Goal: Task Accomplishment & Management: Complete application form

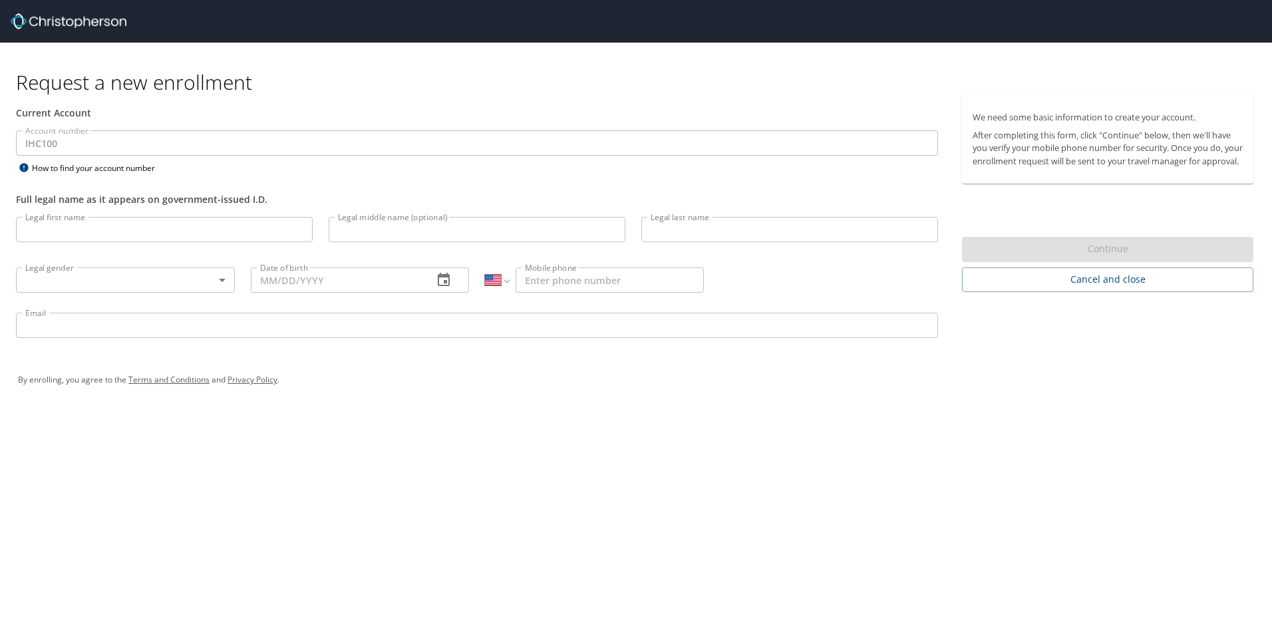
select select "US"
click at [142, 230] on input "Legal first name" at bounding box center [164, 229] width 297 height 25
type input "[PERSON_NAME]"
click at [223, 282] on body "Request a new enrollment Current Account Account number IHC100 Account number H…" at bounding box center [636, 320] width 1272 height 640
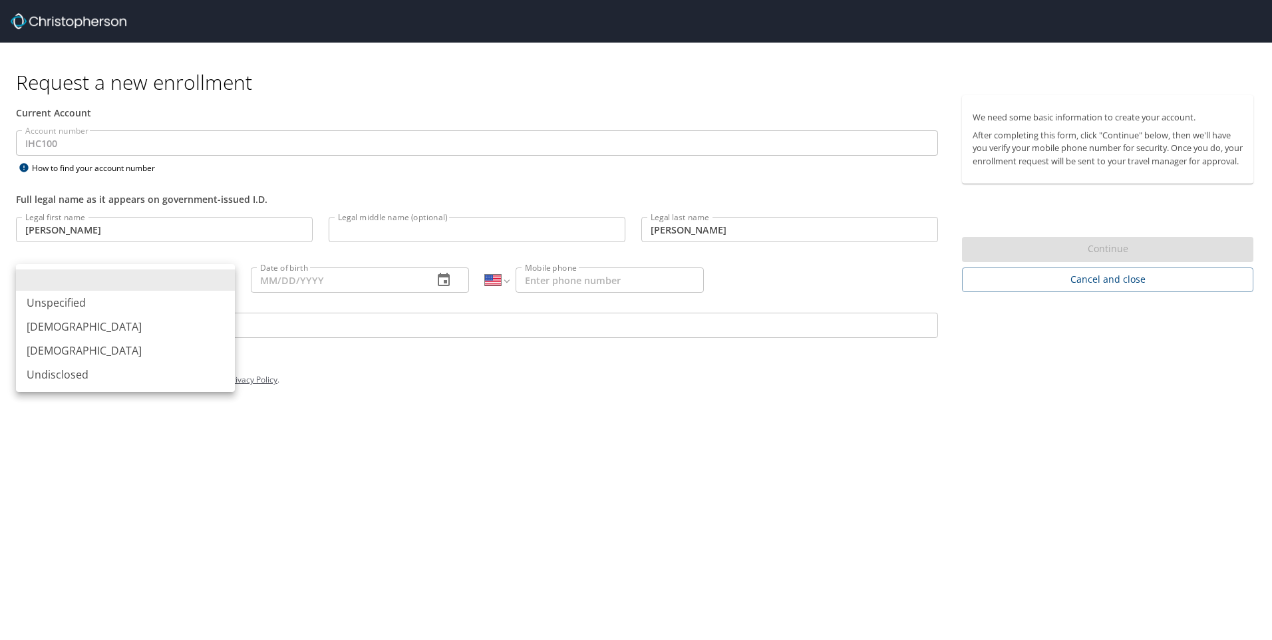
click at [87, 350] on li "[DEMOGRAPHIC_DATA]" at bounding box center [125, 351] width 219 height 24
type input "[DEMOGRAPHIC_DATA]"
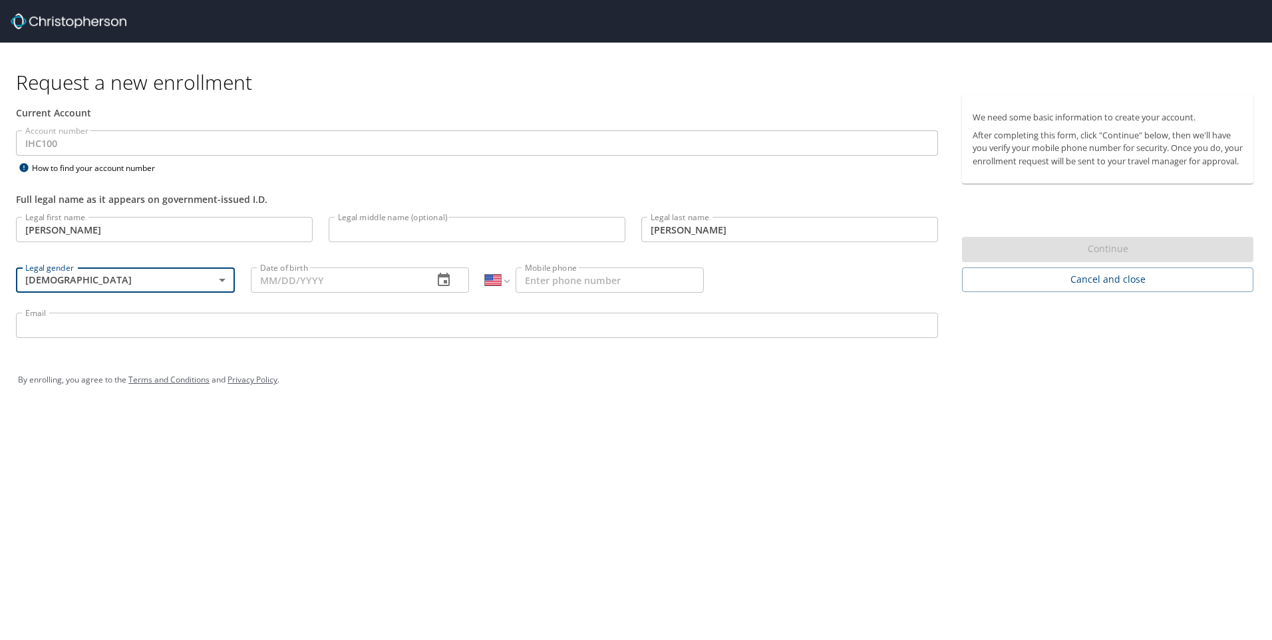
click at [355, 280] on input "Date of birth" at bounding box center [337, 279] width 172 height 25
type input "[DATE]"
click at [539, 281] on input "Mobile phone" at bounding box center [610, 279] width 188 height 25
type input "[PHONE_NUMBER]"
click at [415, 331] on input "Email" at bounding box center [477, 325] width 922 height 25
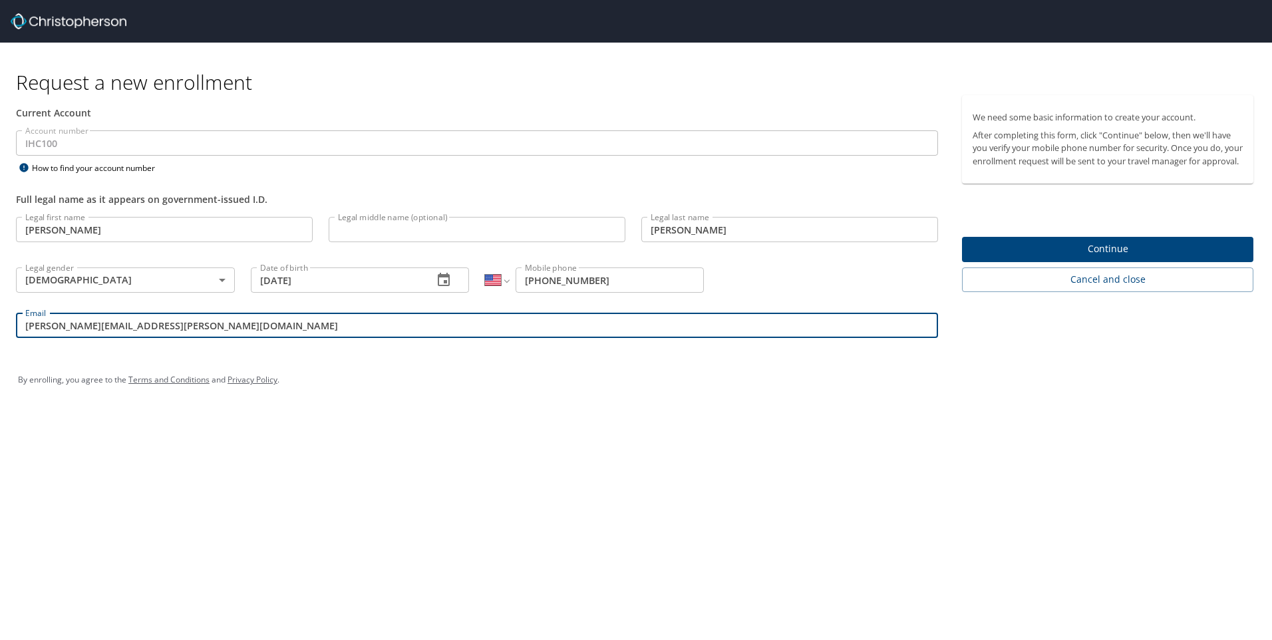
type input "Debbie.Dunn@imail.org"
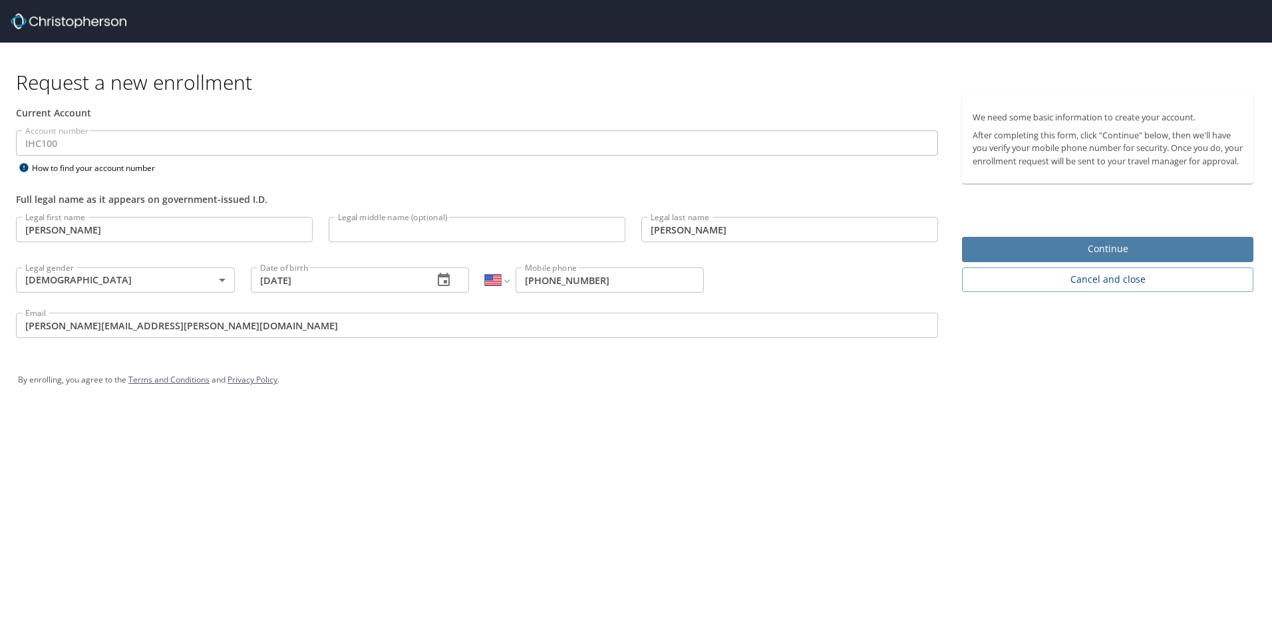
click at [1105, 257] on span "Continue" at bounding box center [1108, 249] width 270 height 17
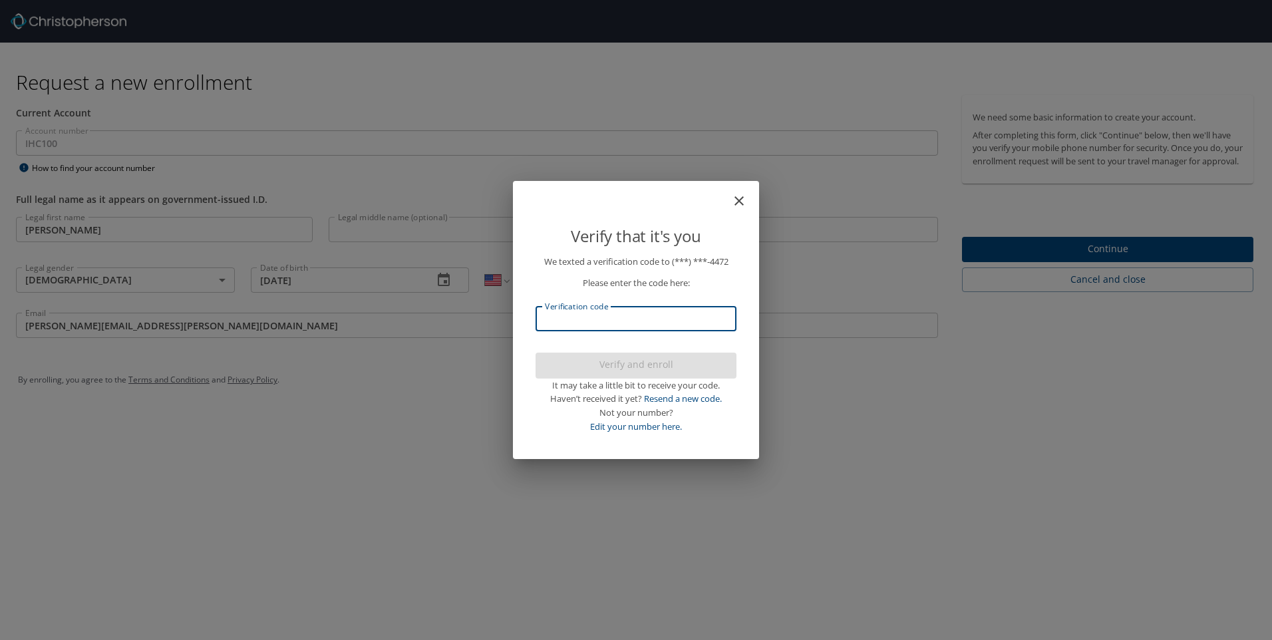
click at [596, 315] on input "Verification code" at bounding box center [636, 318] width 201 height 25
type input "599320"
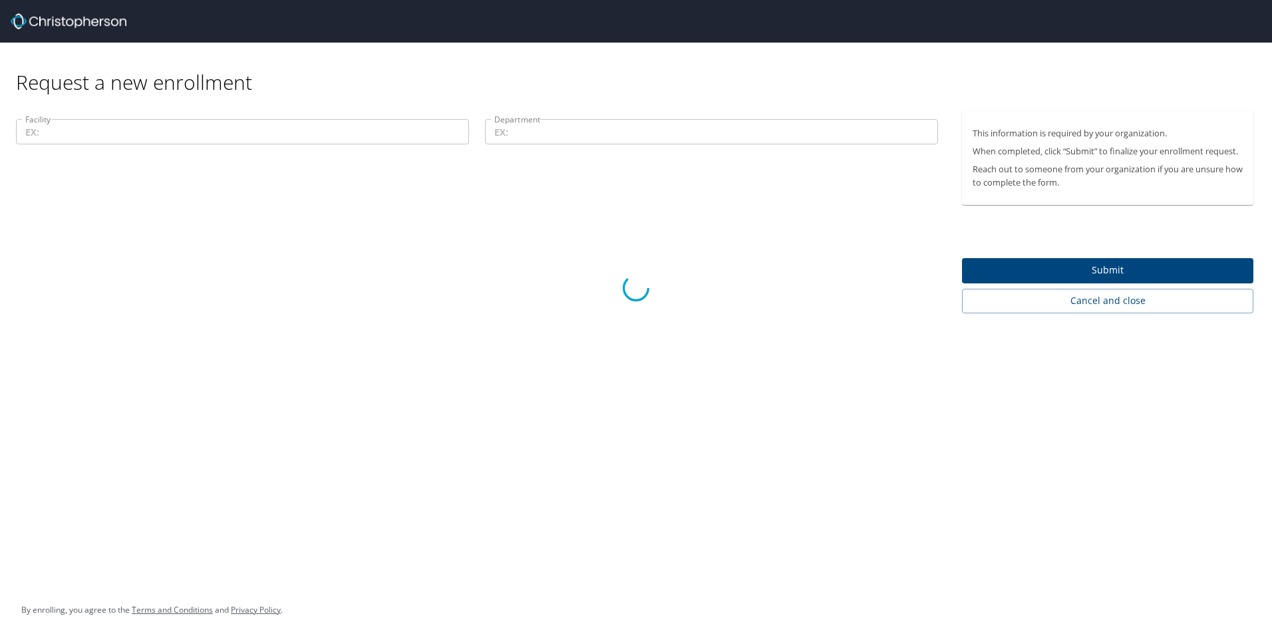
click at [1111, 269] on div at bounding box center [636, 288] width 1272 height 704
click at [252, 132] on div at bounding box center [636, 288] width 1272 height 704
click at [82, 130] on div at bounding box center [636, 288] width 1272 height 704
drag, startPoint x: 82, startPoint y: 130, endPoint x: 124, endPoint y: 137, distance: 42.4
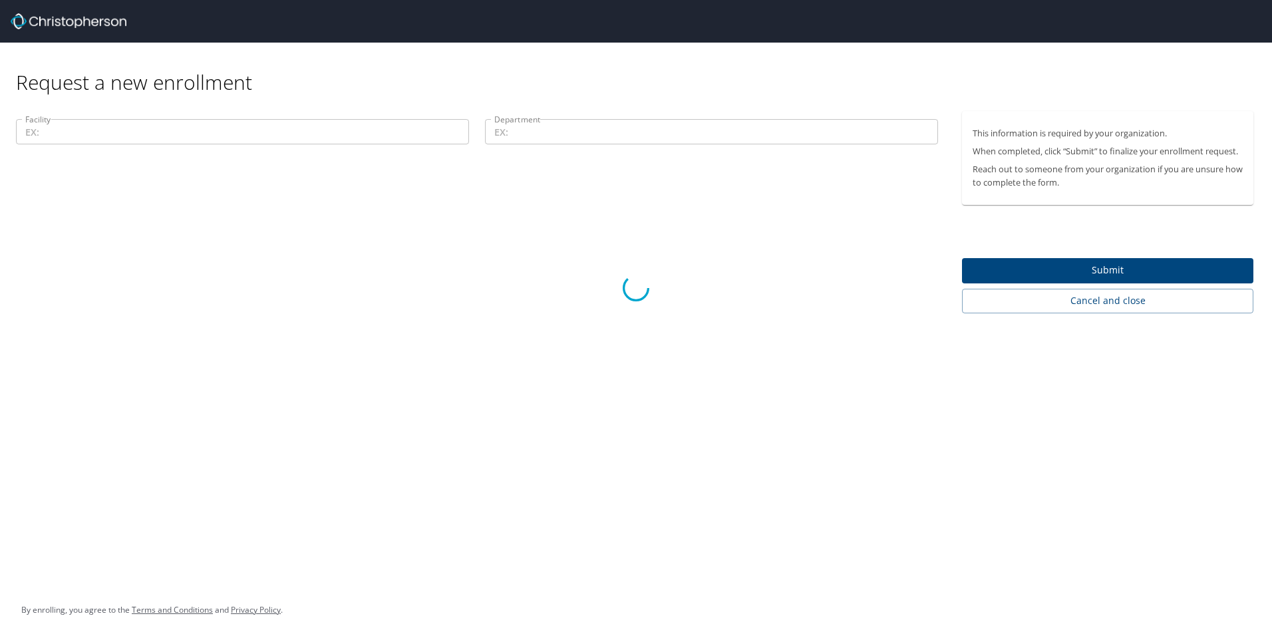
click at [124, 137] on div at bounding box center [636, 288] width 1272 height 704
click at [130, 134] on div at bounding box center [636, 288] width 1272 height 704
click at [588, 134] on div at bounding box center [636, 288] width 1272 height 704
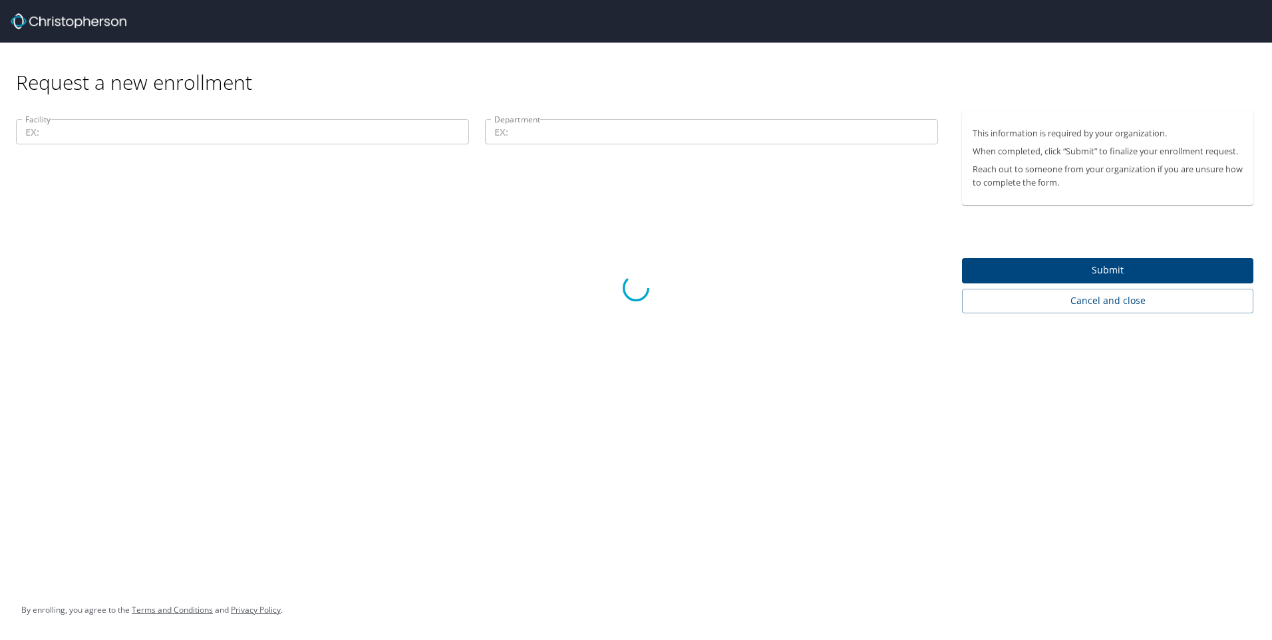
drag, startPoint x: 588, startPoint y: 134, endPoint x: 599, endPoint y: 131, distance: 11.2
click at [599, 131] on div at bounding box center [636, 288] width 1272 height 704
click at [557, 128] on div at bounding box center [636, 288] width 1272 height 704
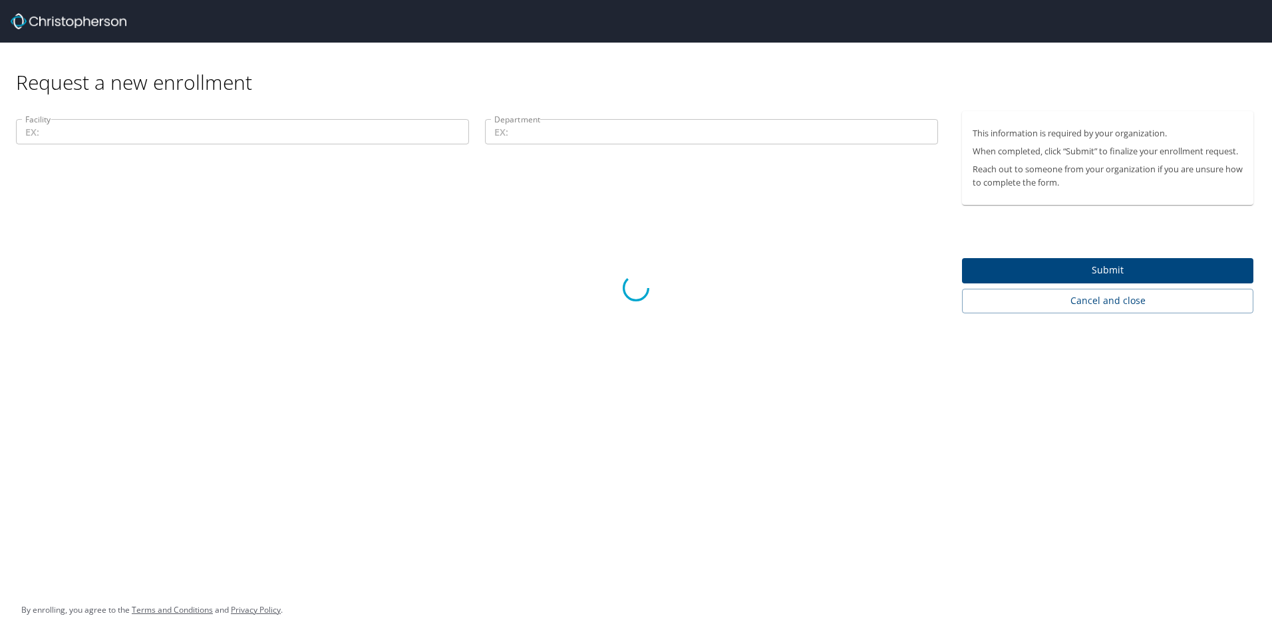
drag, startPoint x: 557, startPoint y: 128, endPoint x: 546, endPoint y: 132, distance: 11.8
click at [546, 132] on div at bounding box center [636, 288] width 1272 height 704
click at [264, 120] on div at bounding box center [636, 288] width 1272 height 704
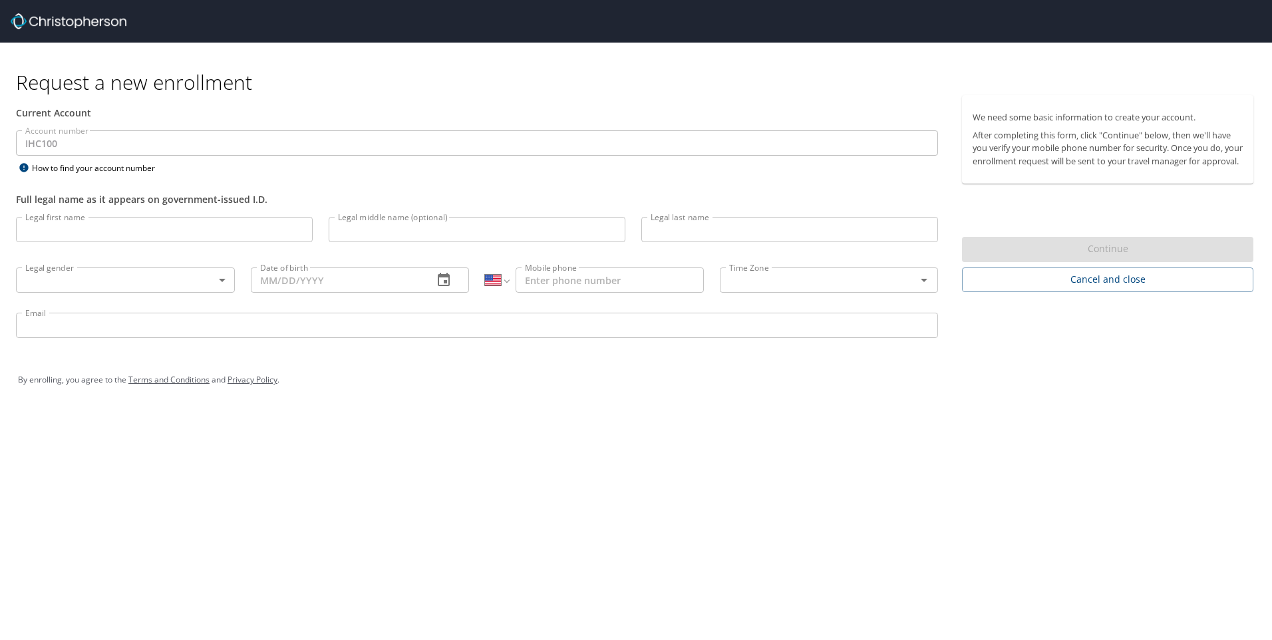
select select "US"
click at [122, 236] on input "Legal first name" at bounding box center [164, 229] width 297 height 25
click at [329, 182] on div "Full legal name as it appears on government-issued I.D." at bounding box center [477, 192] width 938 height 33
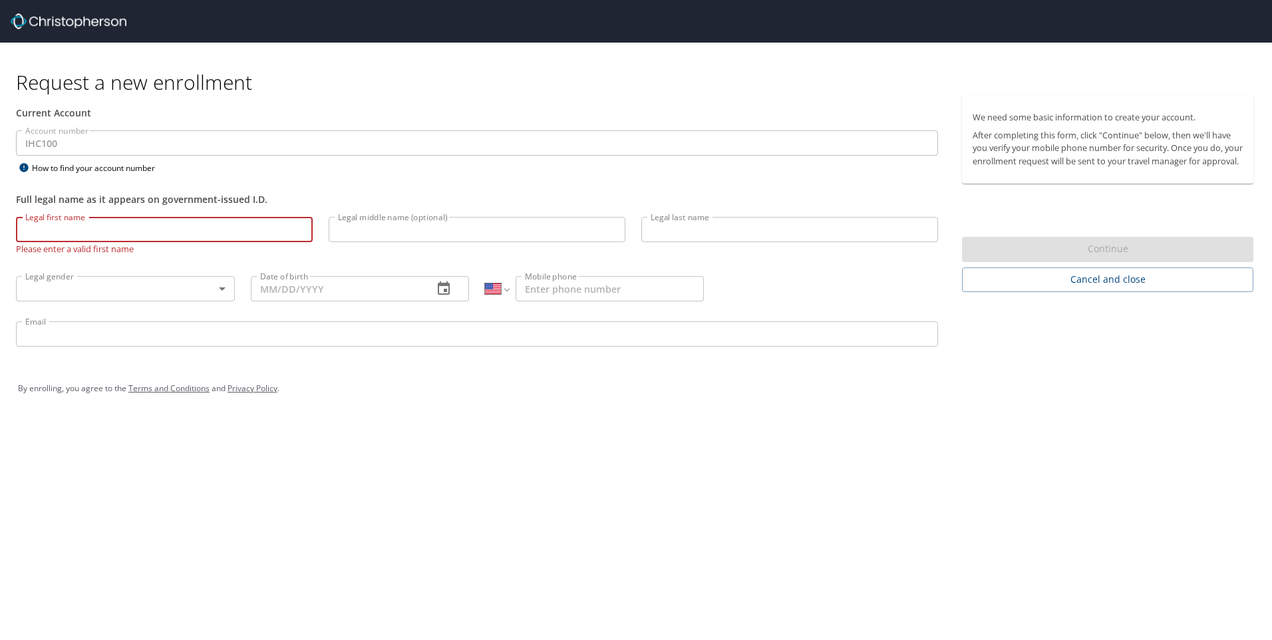
click at [142, 218] on input "Legal first name" at bounding box center [164, 229] width 297 height 25
type input "[PERSON_NAME]"
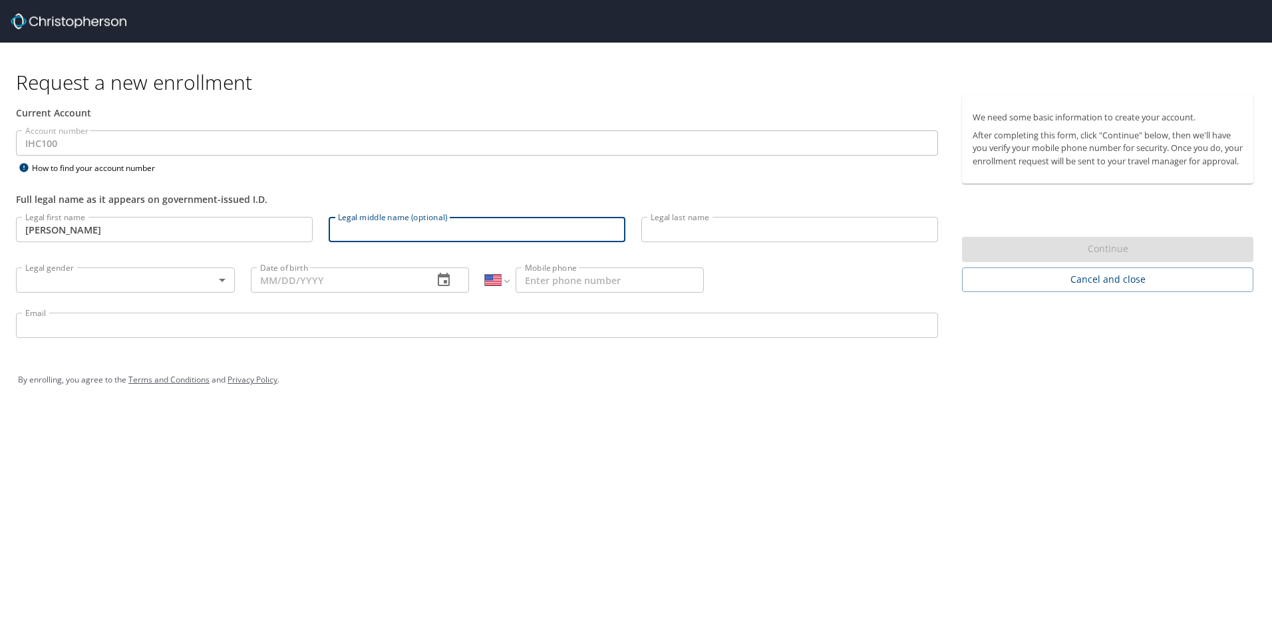
click at [392, 228] on input "Legal middle name (optional)" at bounding box center [477, 229] width 297 height 25
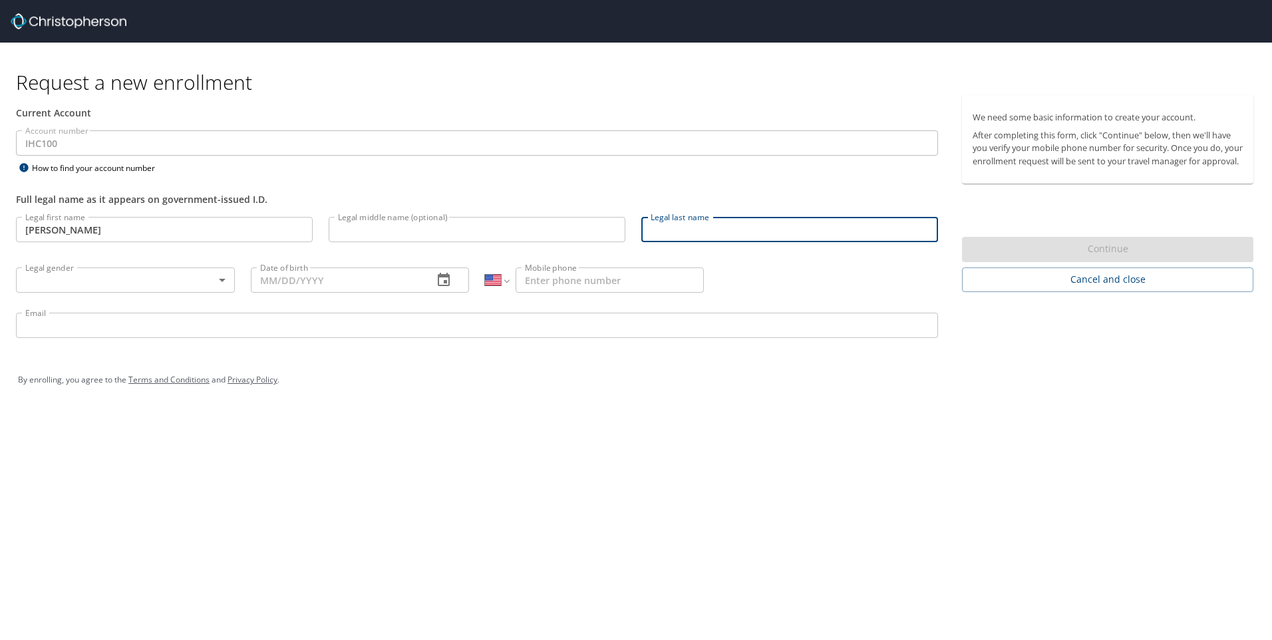
click at [709, 234] on input "Legal last name" at bounding box center [789, 229] width 297 height 25
type input "[PERSON_NAME]"
click at [224, 281] on body "Request a new enrollment Current Account Account number IHC100 Account number H…" at bounding box center [636, 320] width 1272 height 640
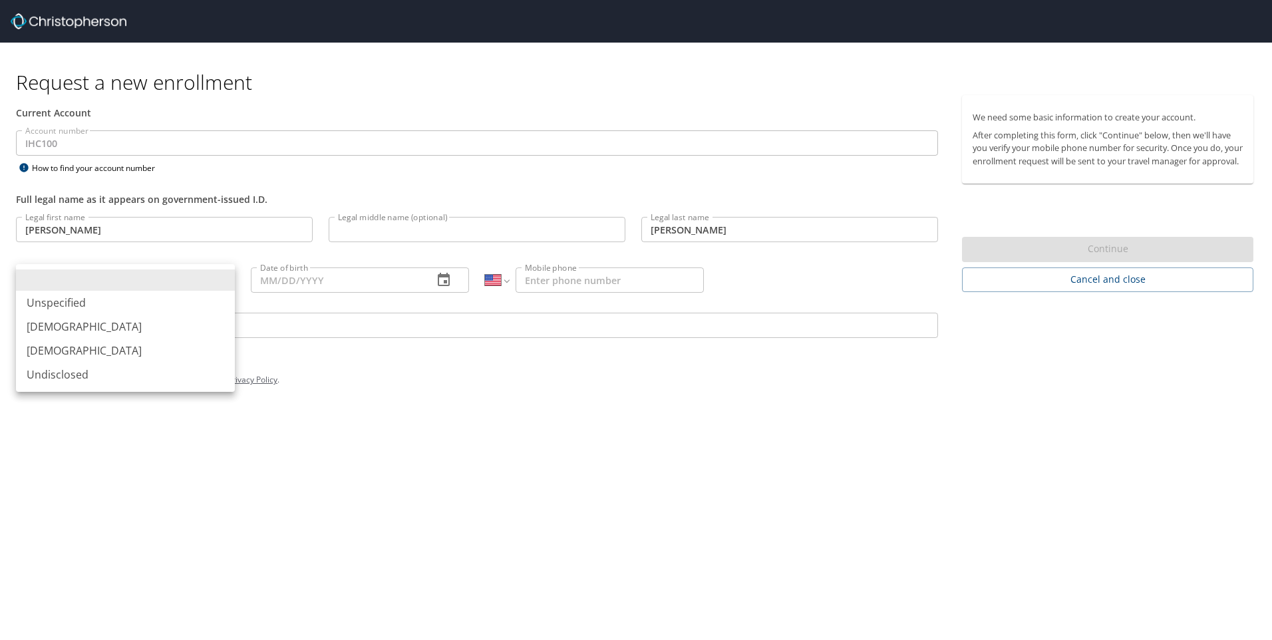
click at [88, 348] on li "[DEMOGRAPHIC_DATA]" at bounding box center [125, 351] width 219 height 24
type input "[DEMOGRAPHIC_DATA]"
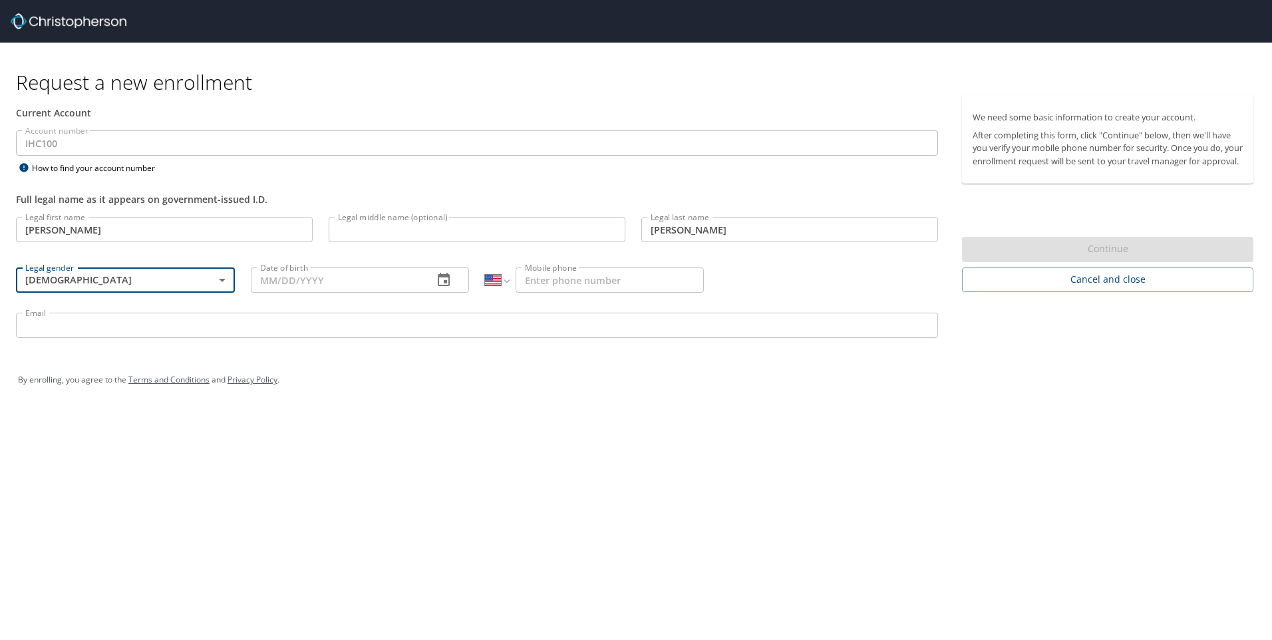
click at [399, 281] on input "Date of birth" at bounding box center [337, 279] width 172 height 25
type input "[DATE]"
click at [582, 287] on input "Mobile phone" at bounding box center [610, 279] width 188 height 25
type input "[PHONE_NUMBER]"
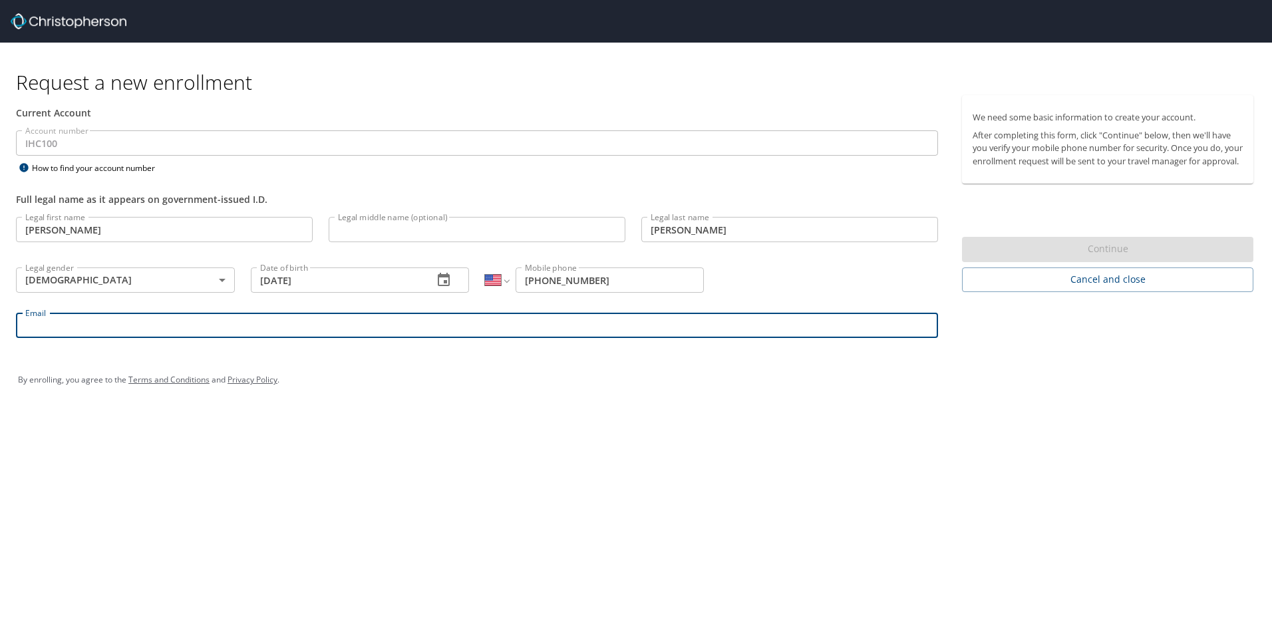
click at [220, 333] on input "Email" at bounding box center [477, 325] width 922 height 25
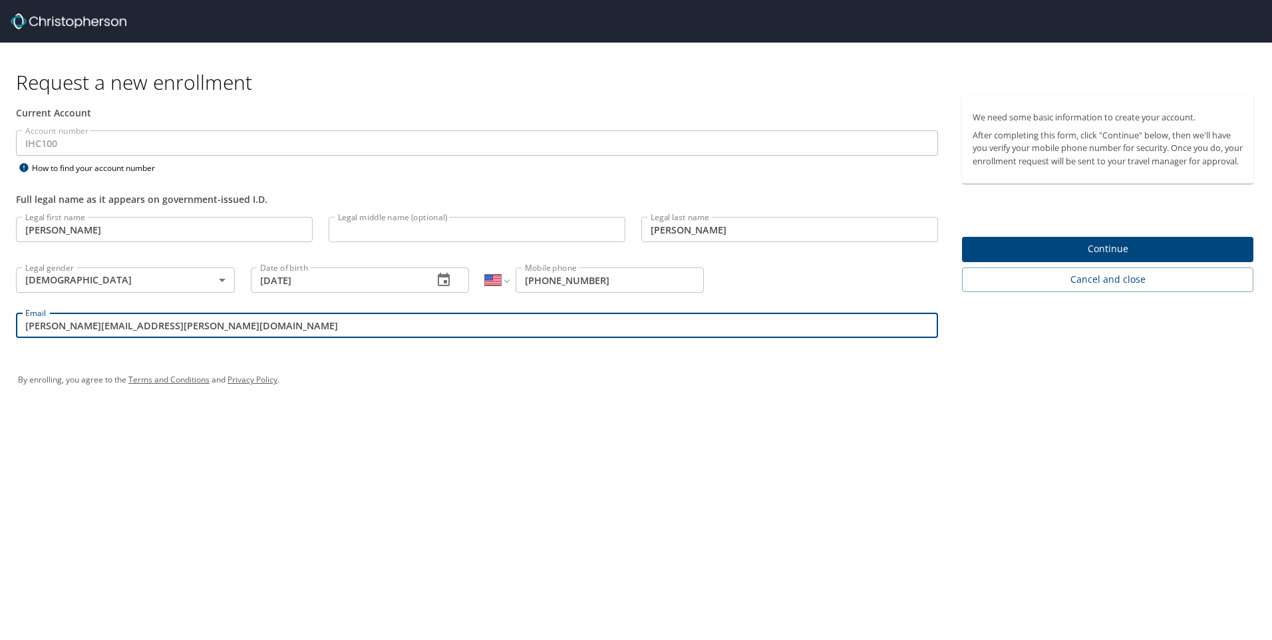
type input "[PERSON_NAME][EMAIL_ADDRESS][PERSON_NAME][DOMAIN_NAME]"
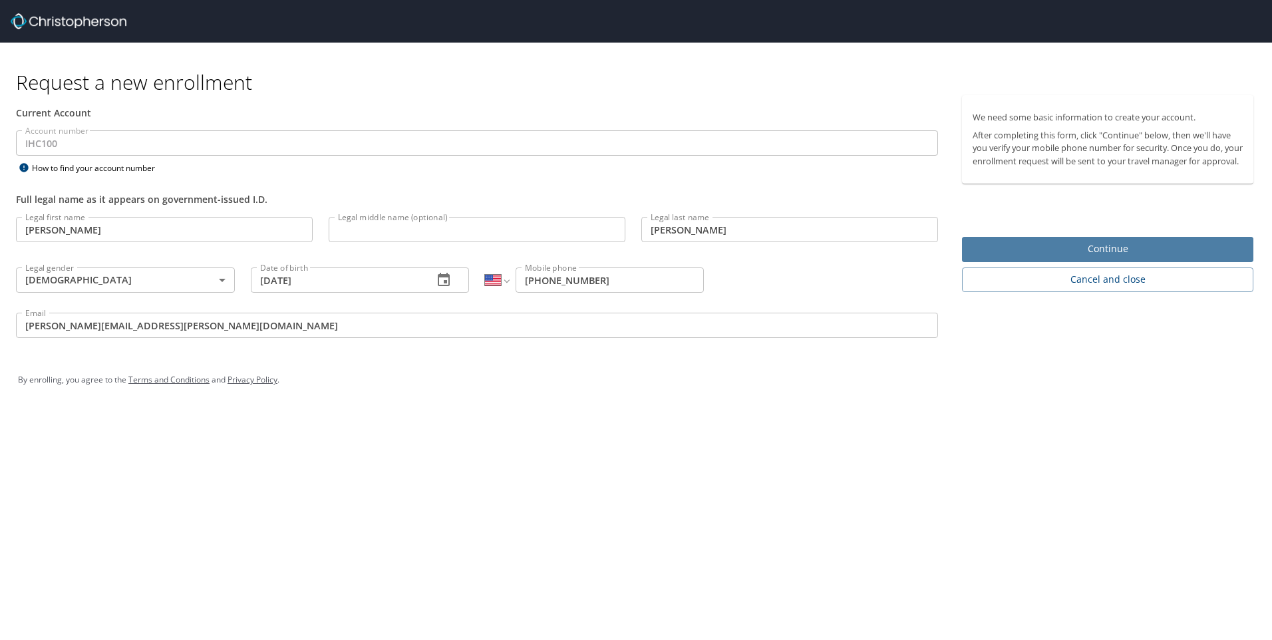
click at [1002, 257] on span "Continue" at bounding box center [1108, 249] width 270 height 17
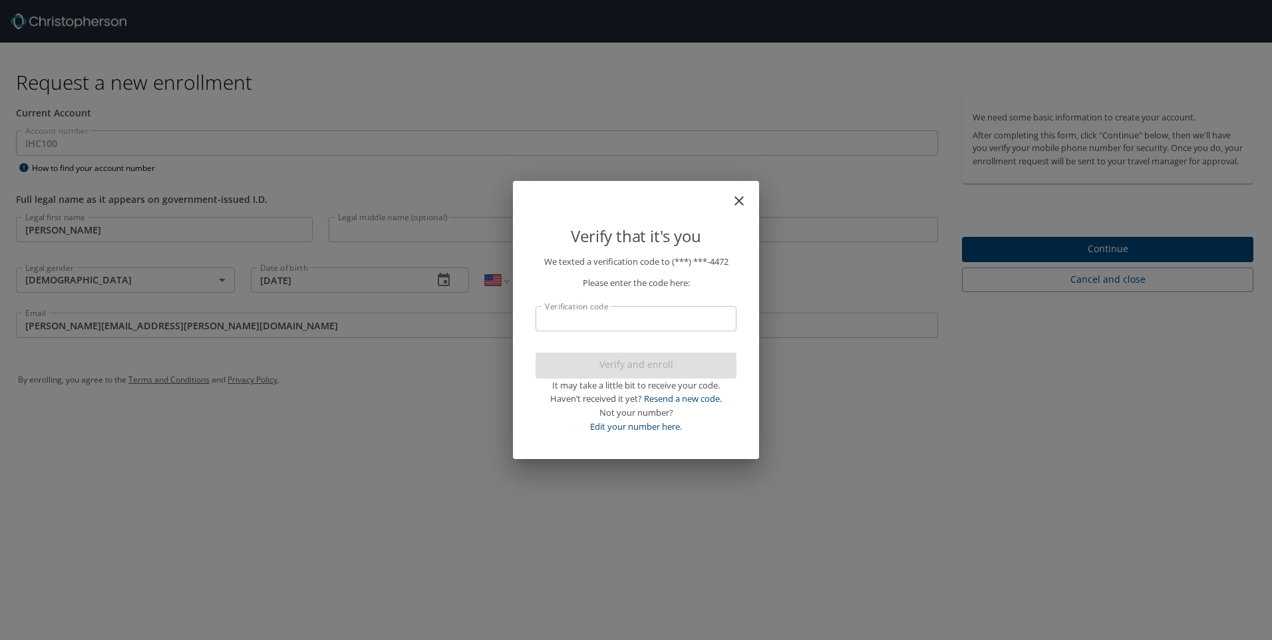
click at [616, 321] on input "Verification code" at bounding box center [636, 318] width 201 height 25
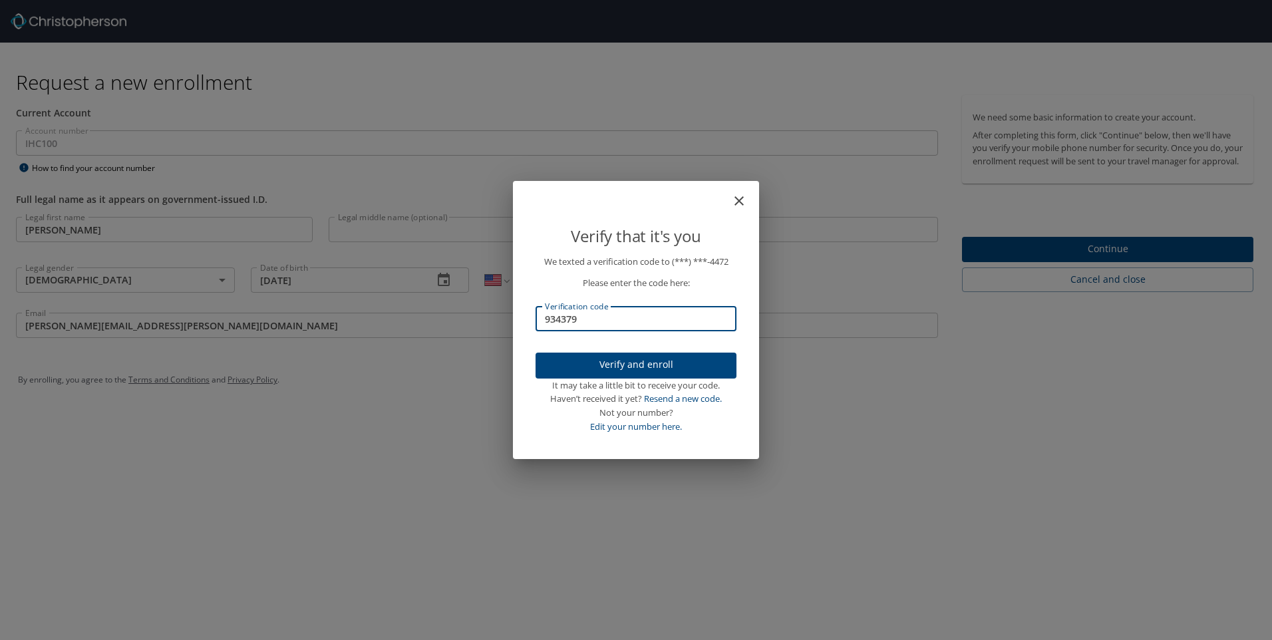
type input "934379"
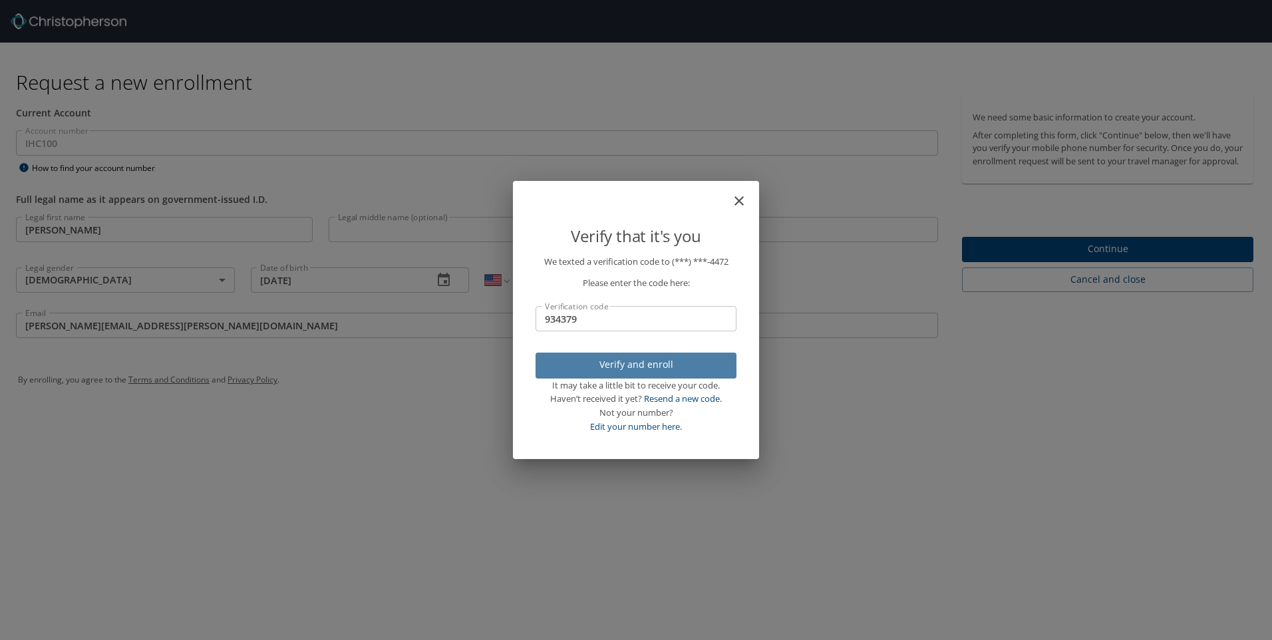
click at [627, 360] on span "Verify and enroll" at bounding box center [636, 365] width 180 height 17
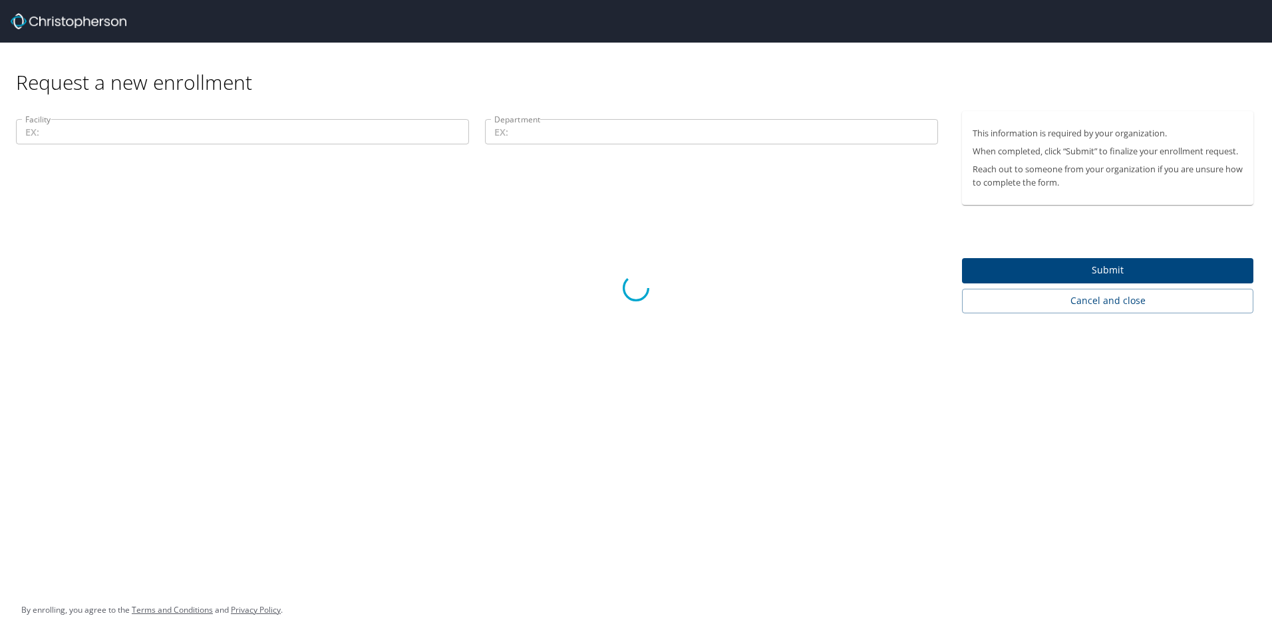
click at [581, 391] on div at bounding box center [636, 288] width 1272 height 704
click at [1053, 277] on div at bounding box center [636, 288] width 1272 height 704
click at [347, 261] on div at bounding box center [636, 288] width 1272 height 704
